Goal: Information Seeking & Learning: Learn about a topic

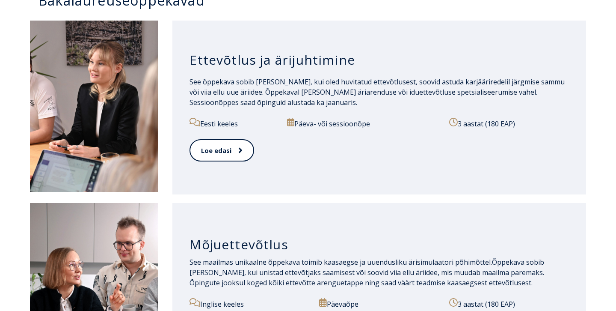
scroll to position [452, 0]
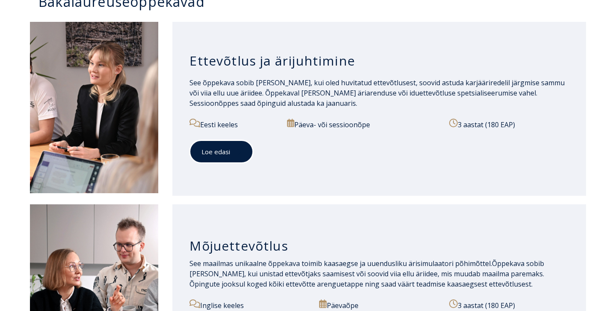
click at [221, 148] on link "Loe edasi" at bounding box center [222, 152] width 64 height 24
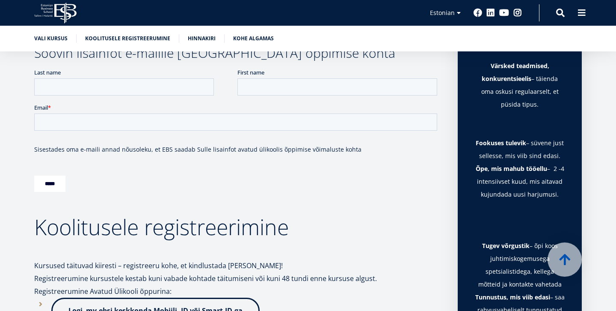
scroll to position [475, 0]
